Goal: Task Accomplishment & Management: Use online tool/utility

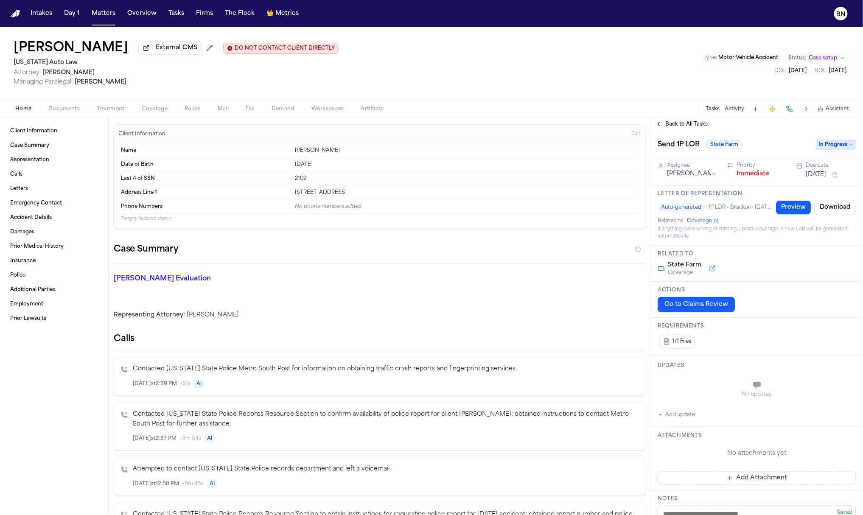
click at [674, 126] on span "Back to All Tasks" at bounding box center [687, 124] width 42 height 7
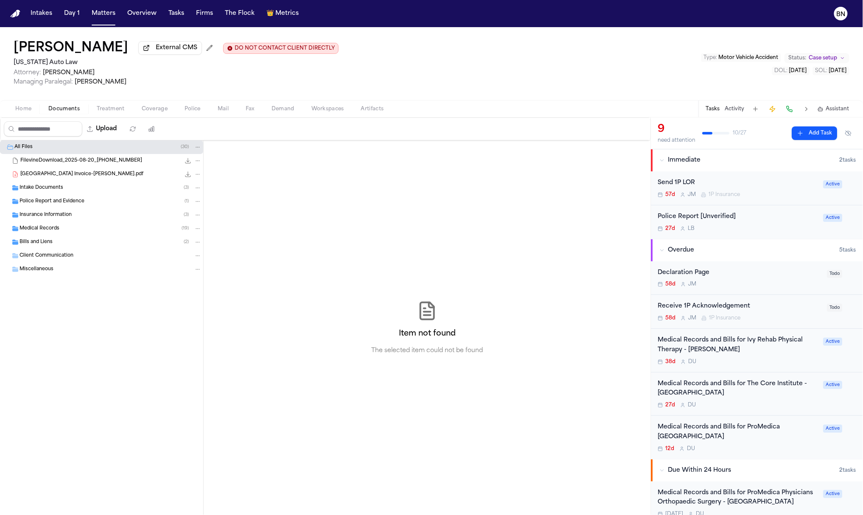
click at [69, 109] on span "Documents" at bounding box center [63, 109] width 31 height 7
click at [70, 222] on div "Insurance Information ( 3 )" at bounding box center [101, 215] width 203 height 14
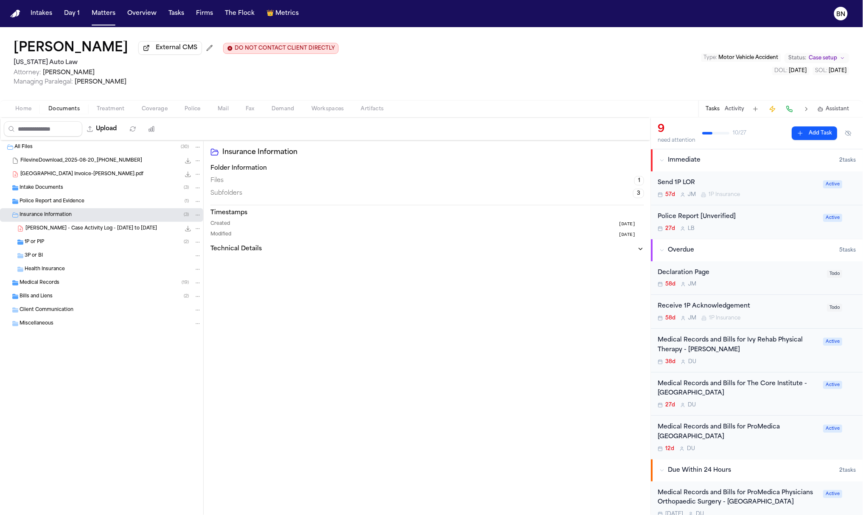
click at [75, 249] on div "1P or PIP ( 2 )" at bounding box center [101, 243] width 203 height 14
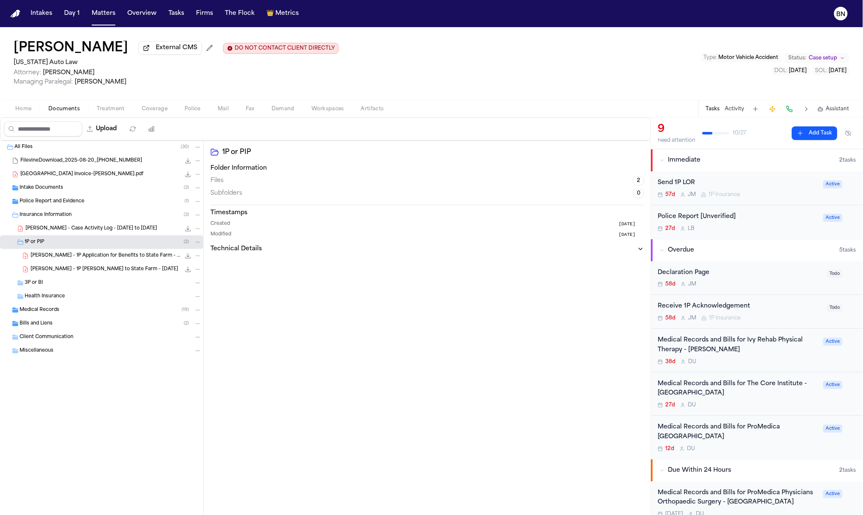
click at [74, 256] on span "[PERSON_NAME] - 1P Application for Benefits to State Farm - [DATE]" at bounding box center [106, 255] width 150 height 7
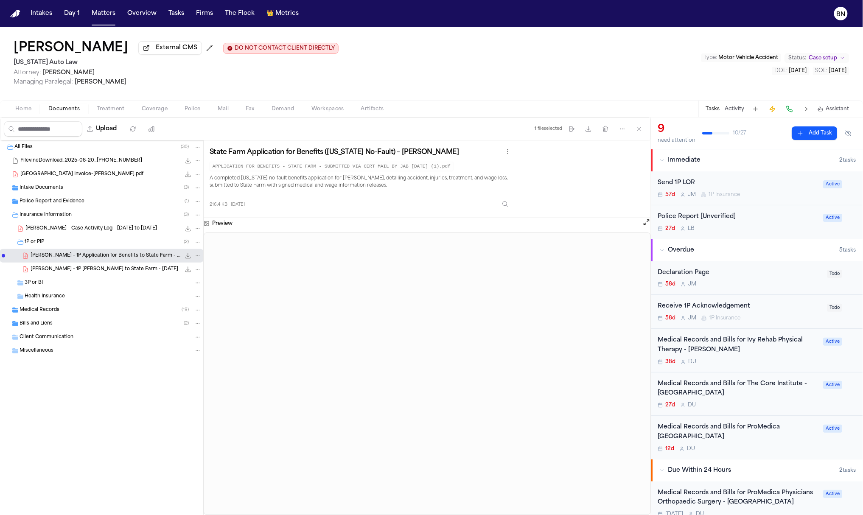
click at [81, 272] on span "[PERSON_NAME] - 1P [PERSON_NAME] to State Farm - [DATE]" at bounding box center [105, 269] width 148 height 7
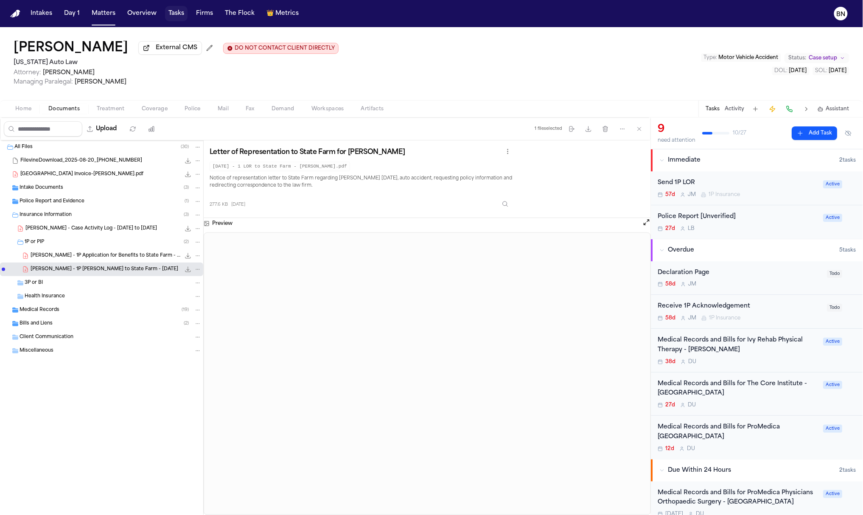
click at [179, 15] on button "Tasks" at bounding box center [176, 13] width 22 height 15
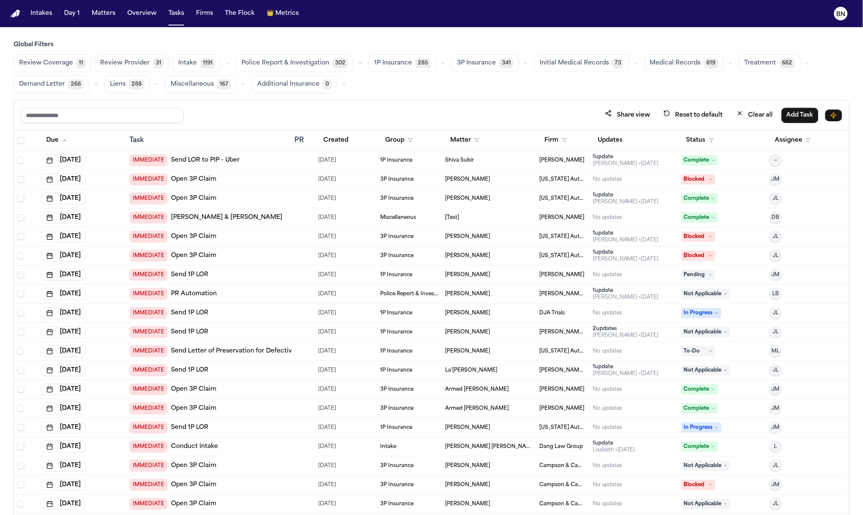
click at [440, 64] on icon "button" at bounding box center [442, 63] width 5 height 5
click at [415, 90] on button "Open Claim 27" at bounding box center [411, 84] width 84 height 17
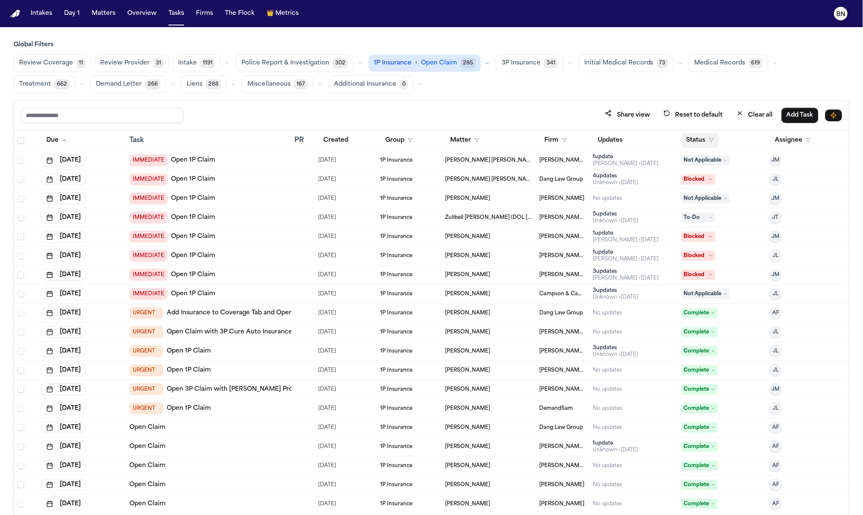
click at [701, 144] on button "Status" at bounding box center [701, 140] width 38 height 15
click at [696, 192] on button "Active" at bounding box center [692, 194] width 24 height 11
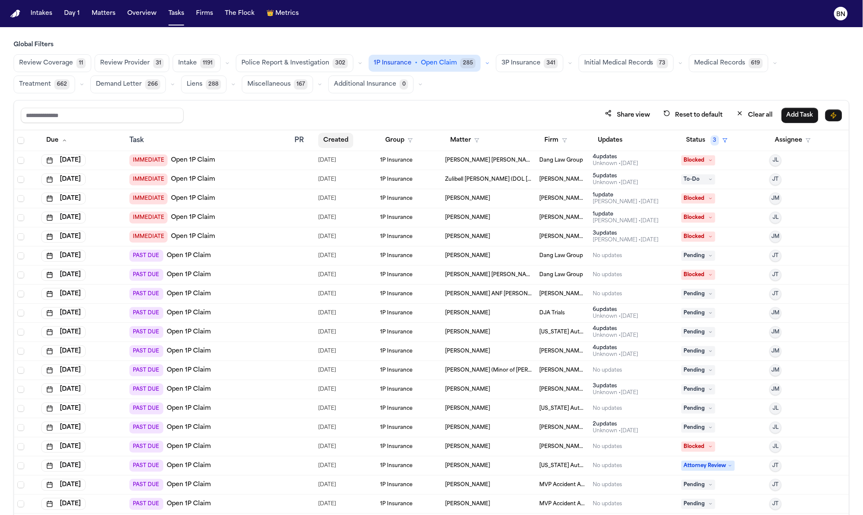
click at [326, 140] on button "Created" at bounding box center [335, 140] width 35 height 15
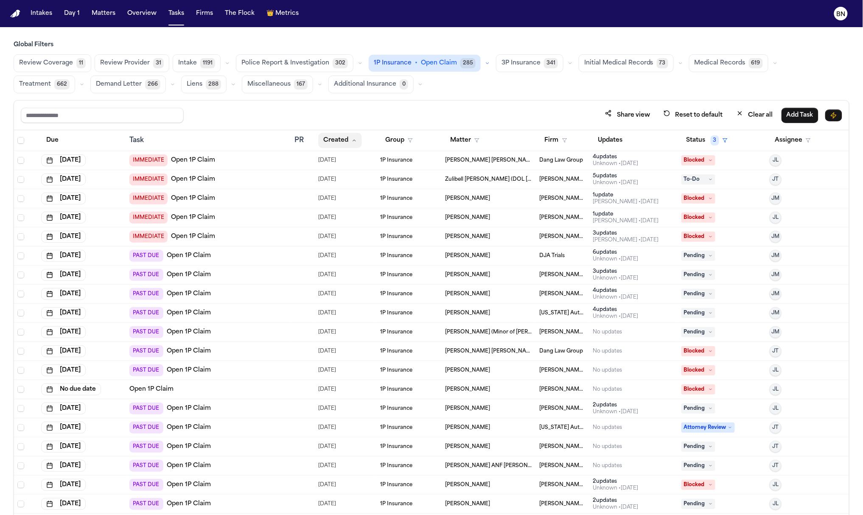
click at [326, 140] on button "Created" at bounding box center [340, 140] width 44 height 15
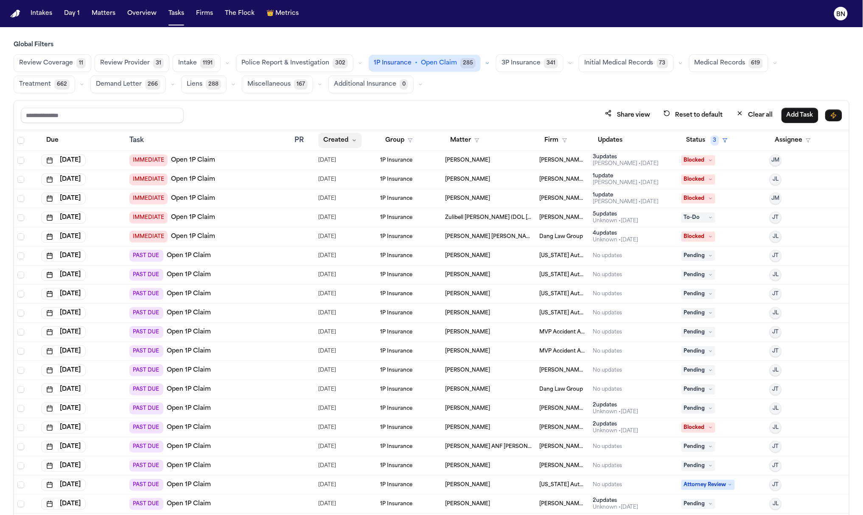
click at [327, 141] on button "Created" at bounding box center [340, 140] width 44 height 15
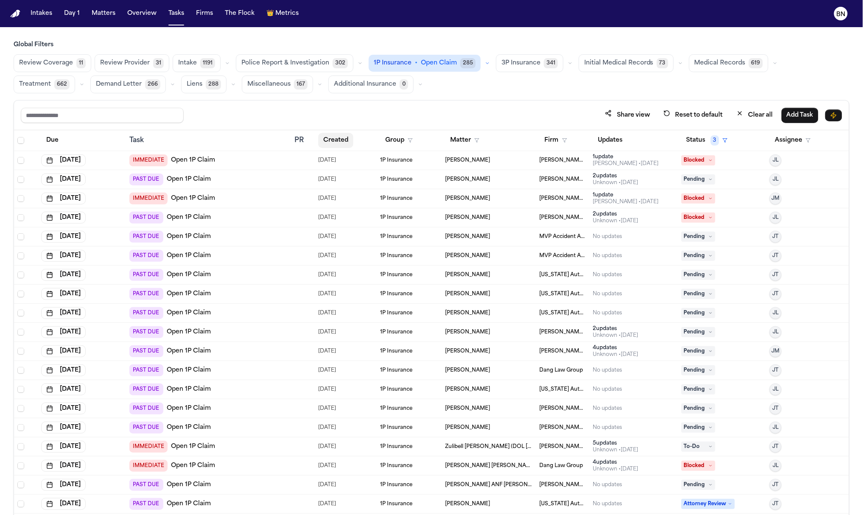
click at [327, 141] on button "Created" at bounding box center [335, 140] width 35 height 15
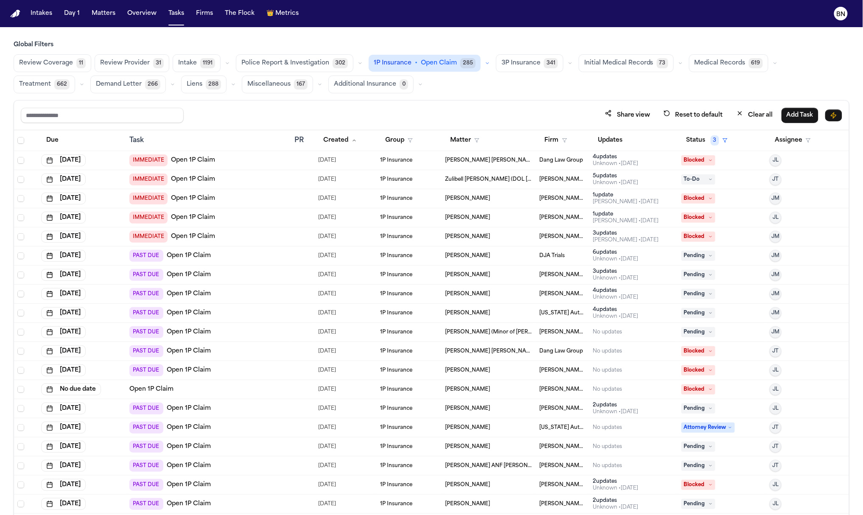
click at [462, 95] on div "Global Filters Review Coverage 11 Review Provider 31 Intake 1191 Police Report …" at bounding box center [432, 297] width 836 height 512
click at [485, 63] on icon "button" at bounding box center [487, 63] width 5 height 5
click at [439, 100] on button "Send LOR 51" at bounding box center [417, 101] width 96 height 17
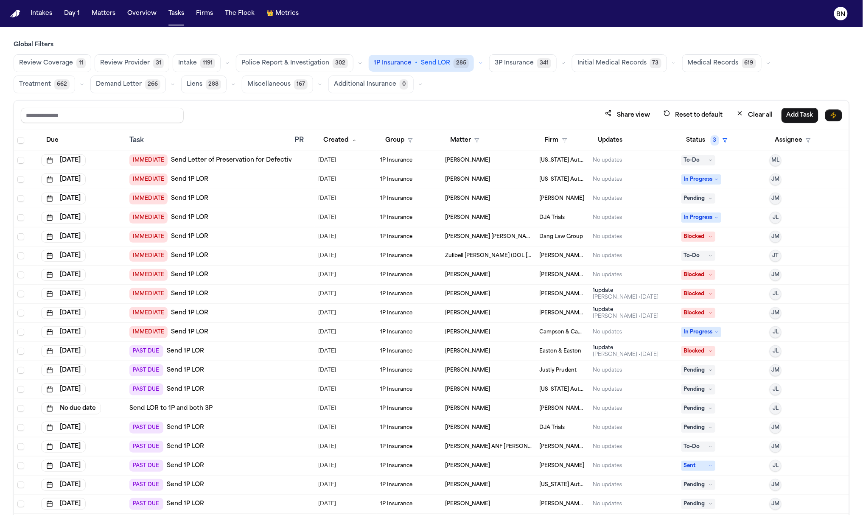
click at [424, 65] on span "Send LOR" at bounding box center [435, 63] width 29 height 8
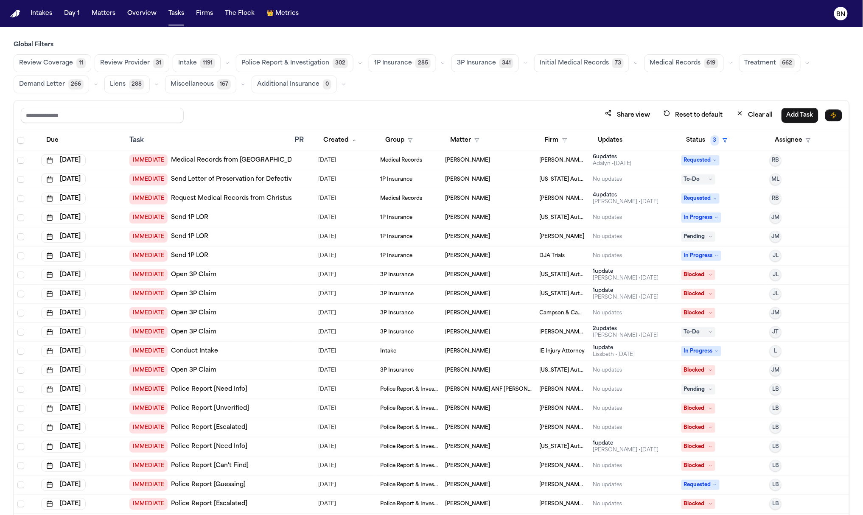
click at [415, 65] on span "285" at bounding box center [422, 63] width 15 height 10
